Goal: Transaction & Acquisition: Purchase product/service

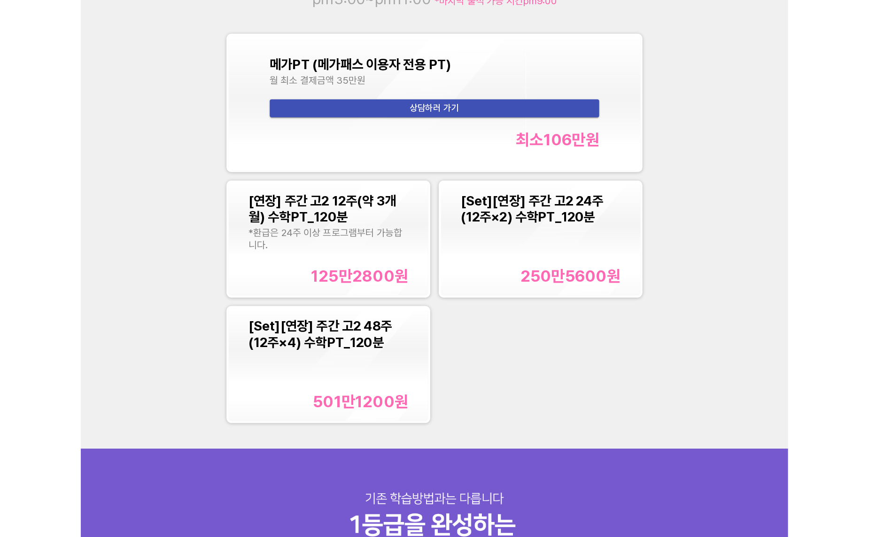
scroll to position [1226, 0]
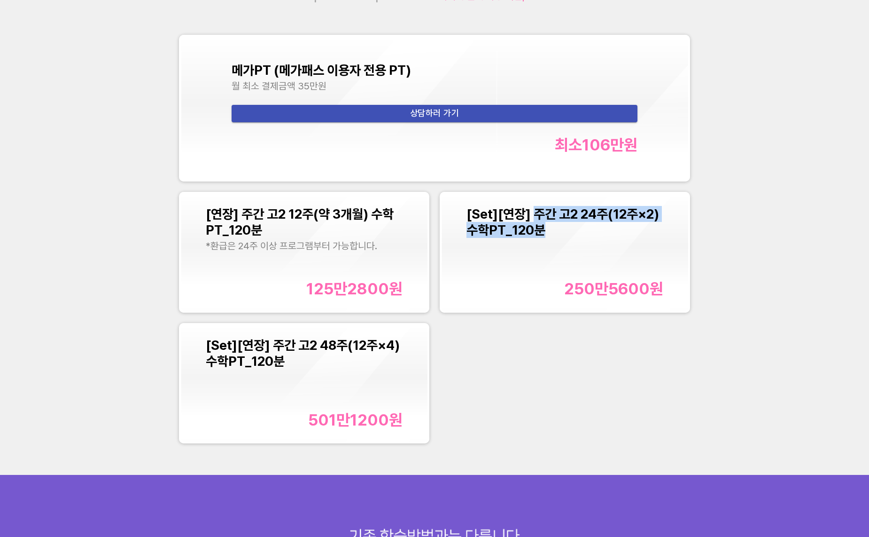
copy span "주간 고2 24주(12주×2) 수학PT_120분"
drag, startPoint x: 555, startPoint y: 229, endPoint x: 538, endPoint y: 215, distance: 22.1
click at [538, 215] on div "[Set][연장] 주간 고2 24주(12주×2) 수학PT_120분" at bounding box center [565, 222] width 197 height 32
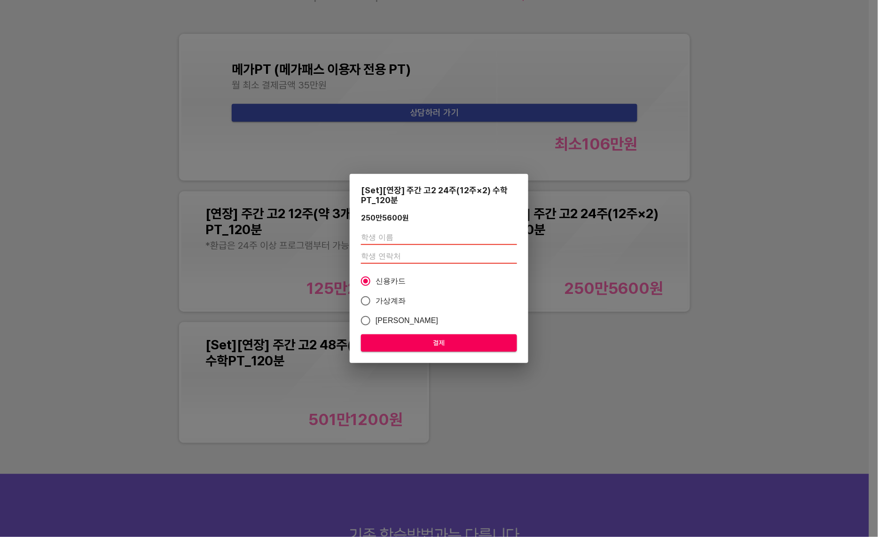
click at [422, 146] on div "[Set][연장] 주간 고2 24주(12주×2) 수학PT_120분 250만5600 원 신용카드 가상계좌 카카오페이 결제" at bounding box center [439, 268] width 878 height 537
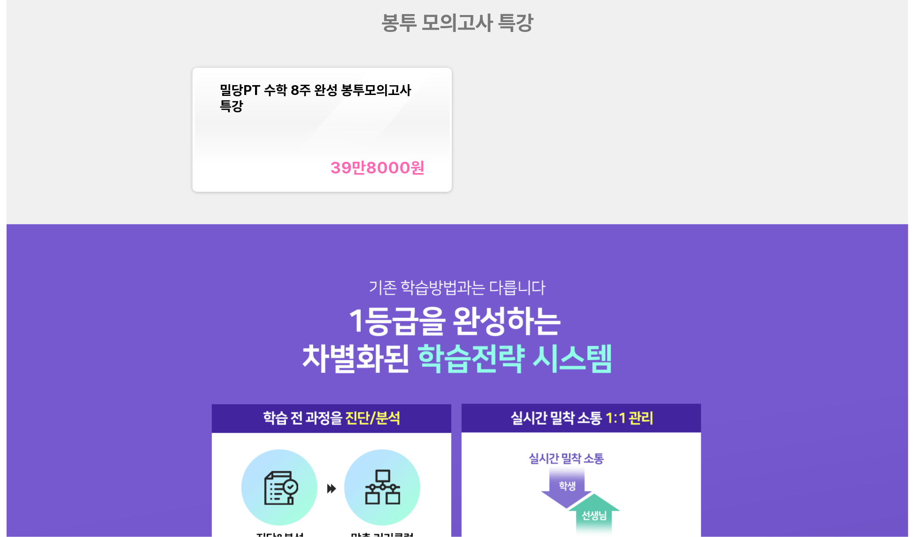
scroll to position [1219, 0]
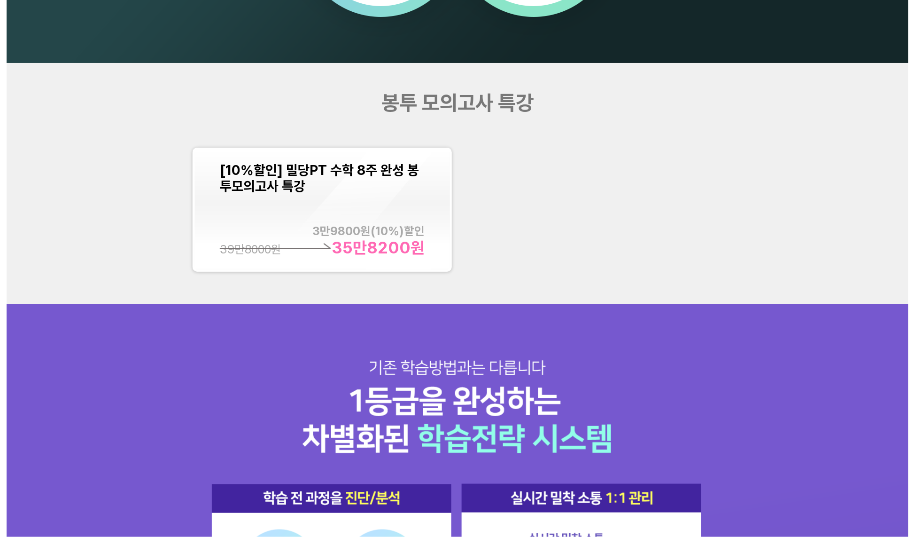
scroll to position [1139, 0]
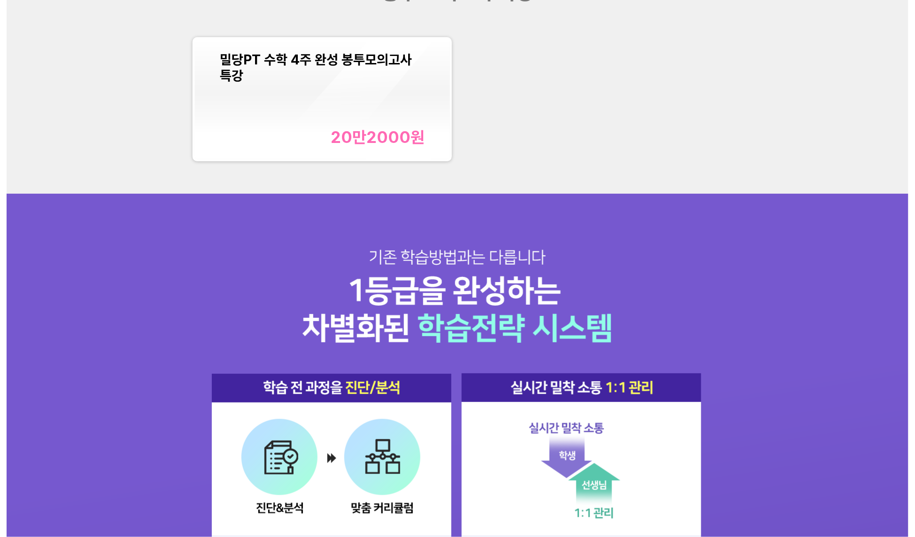
scroll to position [1244, 0]
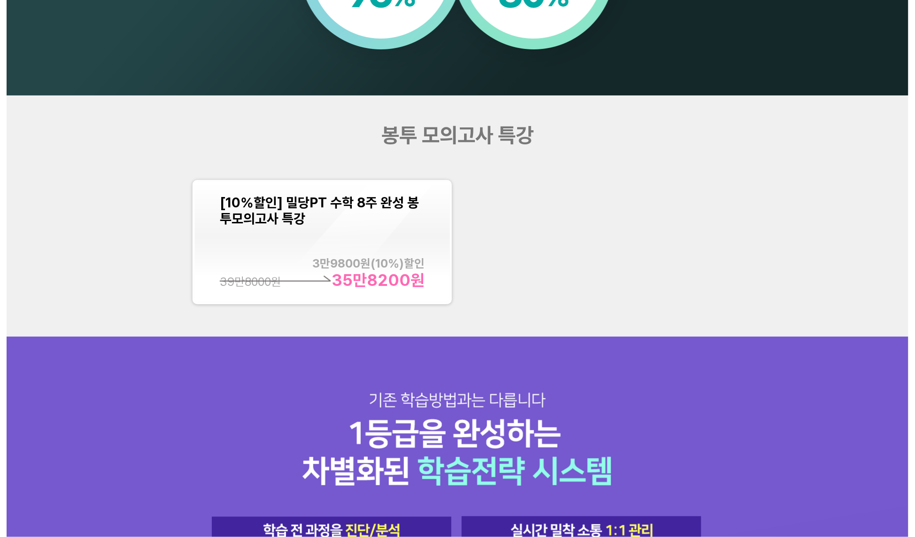
scroll to position [1119, 0]
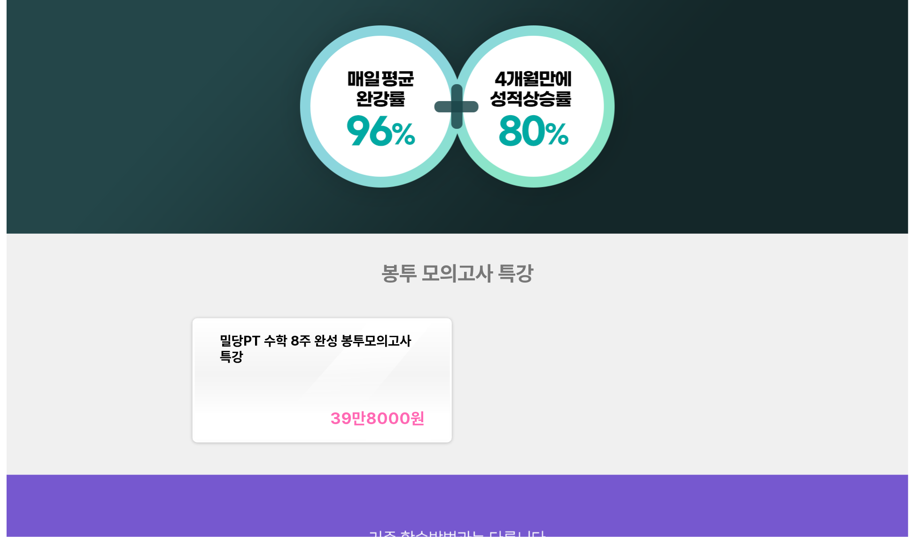
scroll to position [1008, 0]
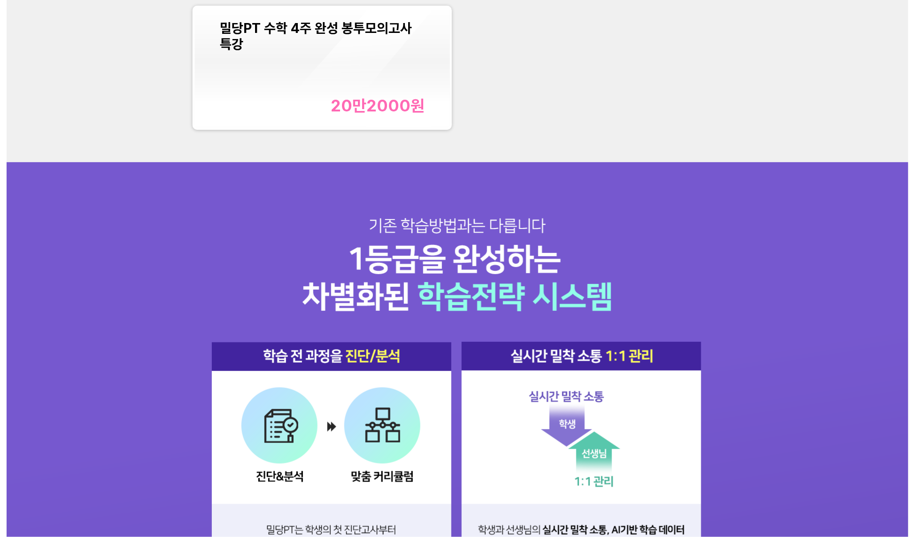
scroll to position [1260, 0]
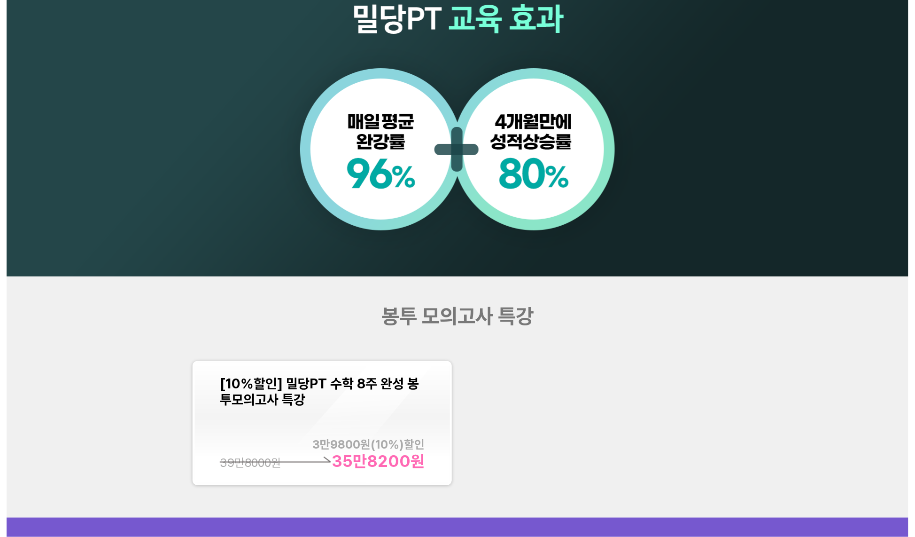
scroll to position [927, 0]
